Goal: Navigation & Orientation: Find specific page/section

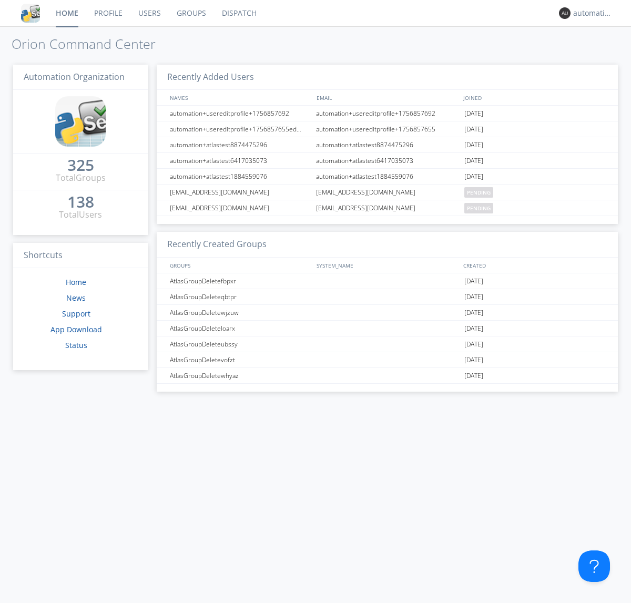
click at [238, 13] on link "Dispatch" at bounding box center [239, 13] width 51 height 26
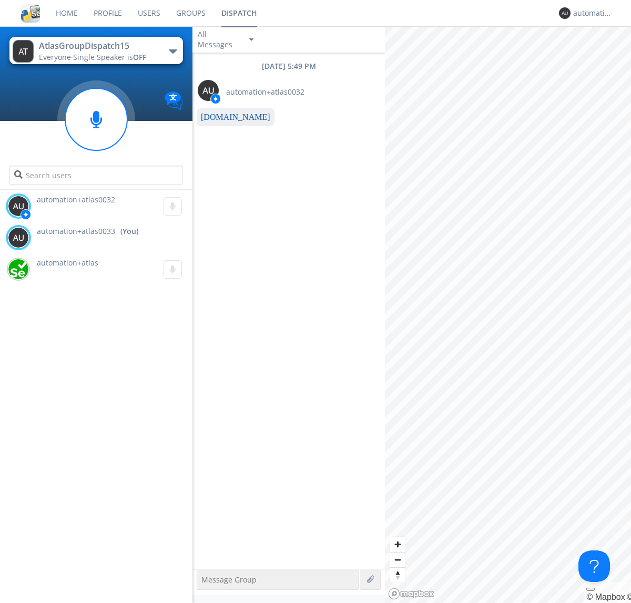
click at [230, 117] on link "www.orionlabs.io" at bounding box center [235, 117] width 69 height 9
type textarea "https://www.orionlabs.io"
click at [590, 13] on div "automation+atlas0033" at bounding box center [592, 13] width 39 height 11
